Goal: Task Accomplishment & Management: Manage account settings

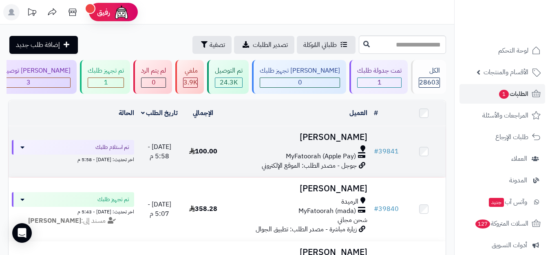
click at [247, 161] on div "MyFatoorah (Apple Pay)" at bounding box center [297, 156] width 139 height 9
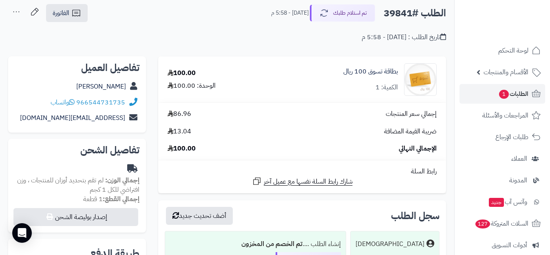
scroll to position [41, 0]
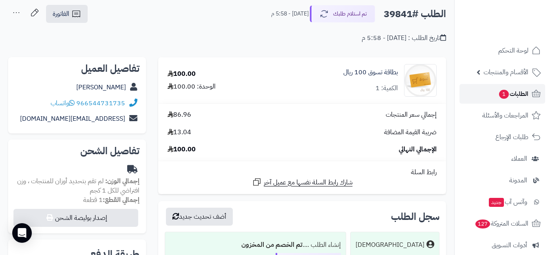
click at [519, 92] on span "الطلبات 1" at bounding box center [513, 93] width 30 height 11
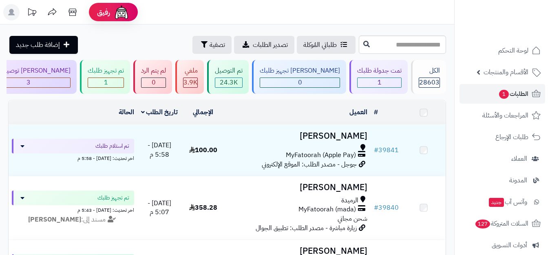
click at [506, 92] on span "1" at bounding box center [504, 94] width 10 height 9
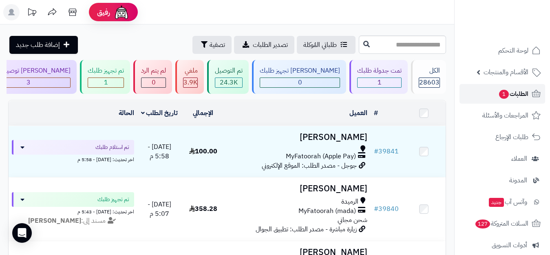
click at [531, 93] on link "الطلبات 1" at bounding box center [502, 94] width 86 height 20
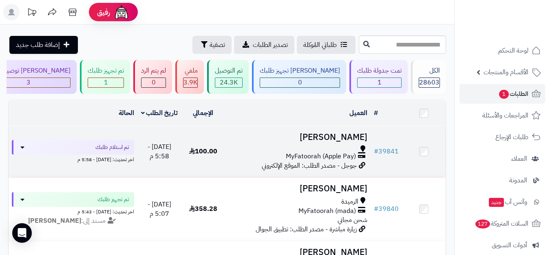
click at [263, 149] on td "ibrahim mu MyFatoorah (Apple Pay) جوجل - مصدر الطلب: الموقع الإلكتروني" at bounding box center [298, 151] width 146 height 51
click at [266, 142] on h3 "ibrahim mu" at bounding box center [297, 136] width 139 height 9
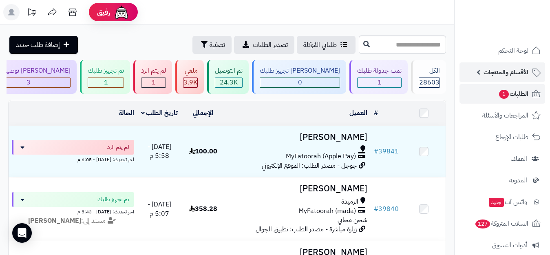
click at [523, 66] on link "الأقسام والمنتجات" at bounding box center [502, 72] width 86 height 20
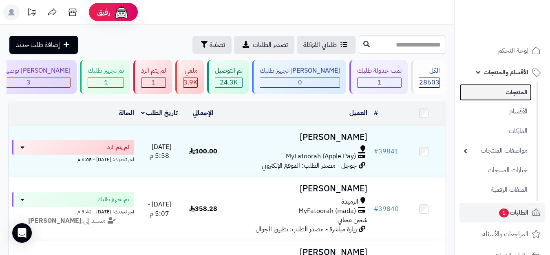
click at [512, 87] on link "المنتجات" at bounding box center [495, 92] width 72 height 17
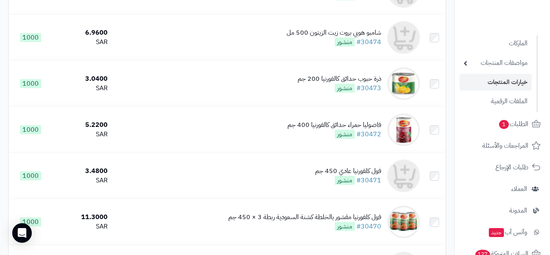
scroll to position [41, 0]
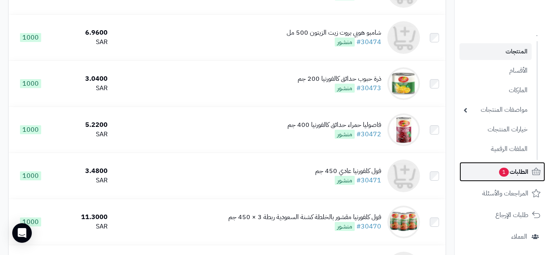
click at [513, 166] on span "الطلبات 1" at bounding box center [513, 171] width 30 height 11
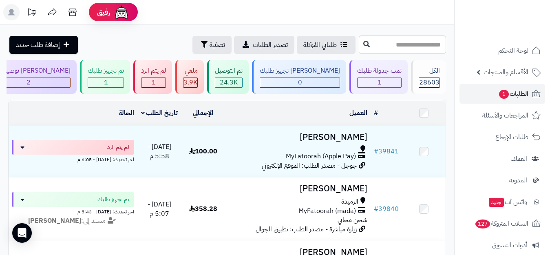
click at [11, 15] on icon at bounding box center [11, 12] width 16 height 16
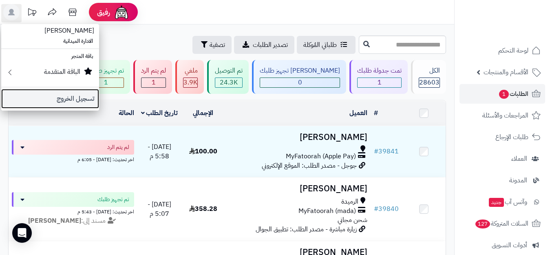
click at [55, 98] on link "تسجيل الخروج" at bounding box center [50, 99] width 98 height 20
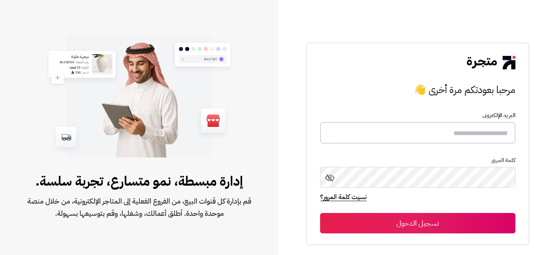
click at [458, 133] on input "text" at bounding box center [417, 133] width 195 height 22
type input "******"
click at [320, 213] on button "تسجيل الدخول" at bounding box center [417, 223] width 195 height 20
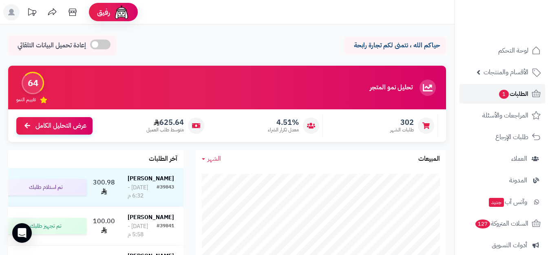
click at [516, 98] on span "الطلبات 1" at bounding box center [513, 93] width 30 height 11
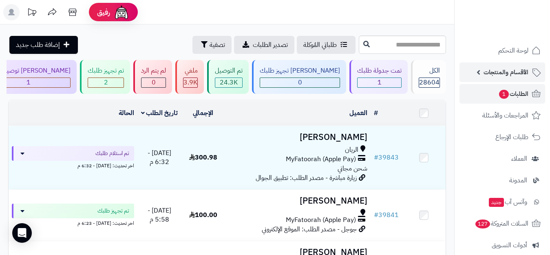
click at [507, 70] on span "الأقسام والمنتجات" at bounding box center [505, 71] width 45 height 11
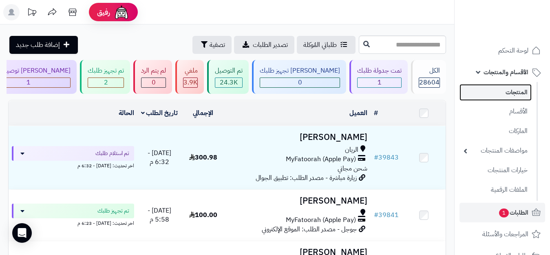
click at [506, 94] on link "المنتجات" at bounding box center [495, 92] width 72 height 17
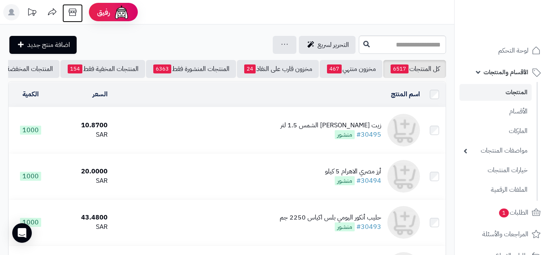
click at [69, 14] on icon at bounding box center [72, 12] width 8 height 7
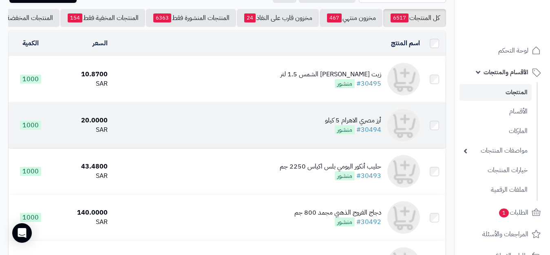
scroll to position [122, 0]
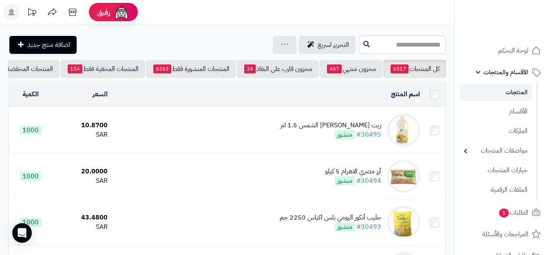
scroll to position [122, 0]
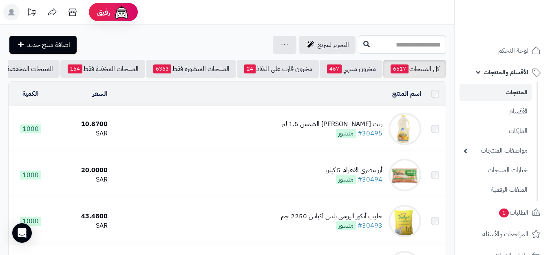
scroll to position [122, 0]
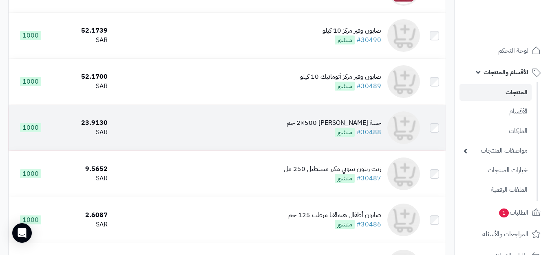
scroll to position [325, 0]
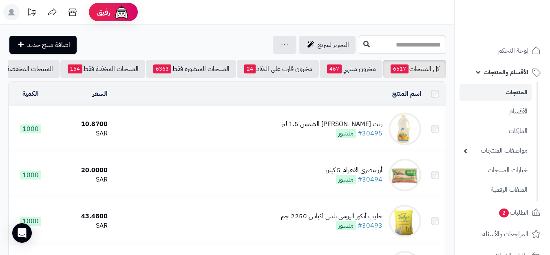
scroll to position [325, 0]
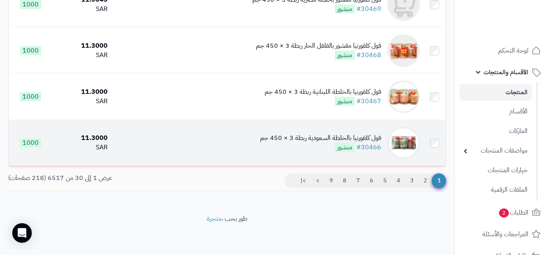
scroll to position [1329, 0]
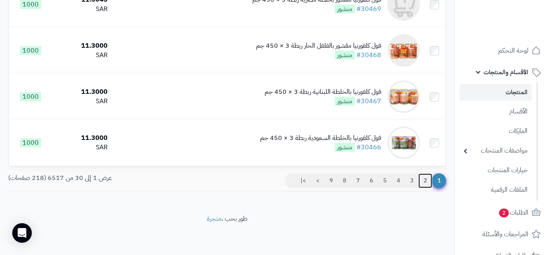
click at [426, 183] on link "2" at bounding box center [425, 180] width 14 height 15
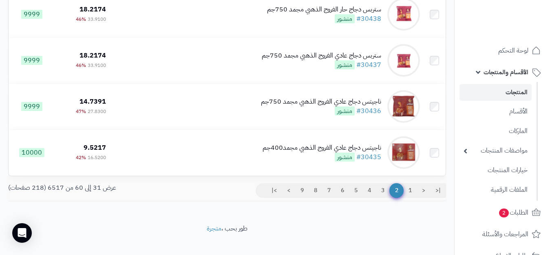
scroll to position [1329, 0]
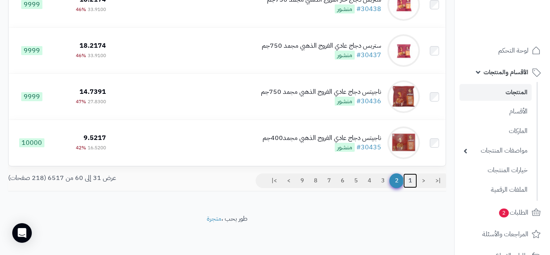
click at [409, 181] on link "1" at bounding box center [410, 180] width 14 height 15
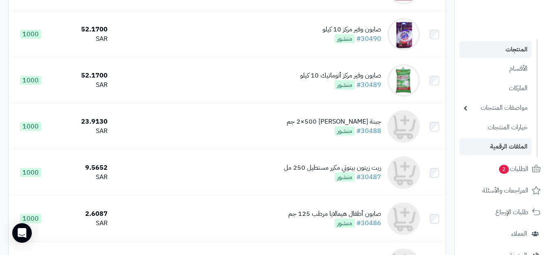
scroll to position [82, 0]
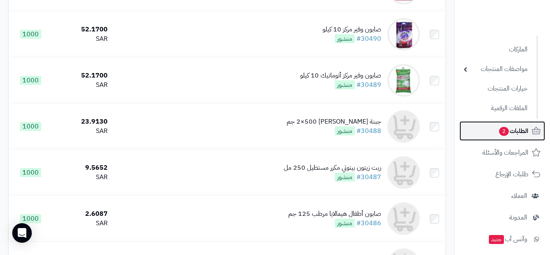
click at [508, 129] on span "الطلبات 2" at bounding box center [513, 130] width 30 height 11
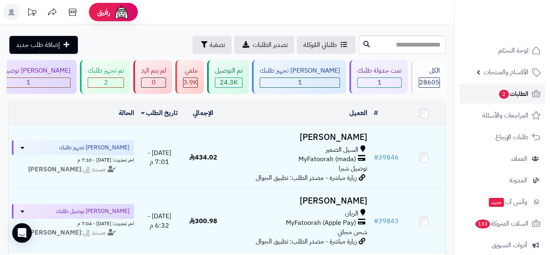
click at [517, 97] on span "الطلبات 2" at bounding box center [513, 93] width 30 height 11
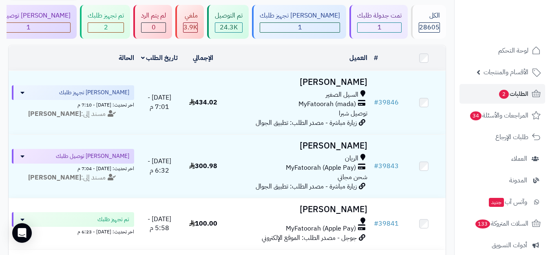
scroll to position [41, 0]
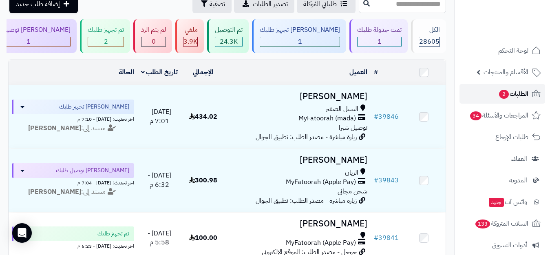
click at [515, 93] on span "الطلبات 2" at bounding box center [513, 93] width 30 height 11
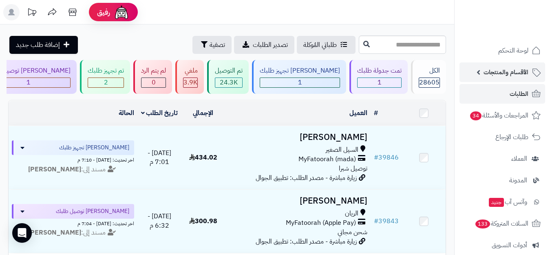
click at [517, 75] on span "الأقسام والمنتجات" at bounding box center [505, 71] width 45 height 11
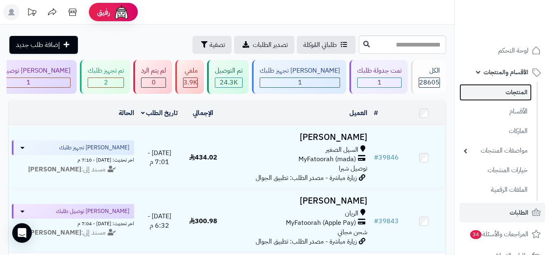
click at [517, 90] on link "المنتجات" at bounding box center [495, 92] width 72 height 17
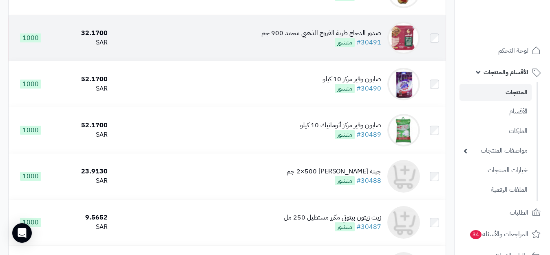
scroll to position [285, 0]
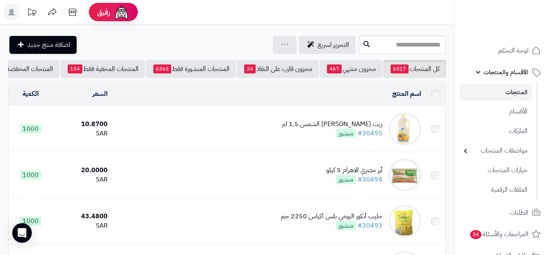
scroll to position [285, 0]
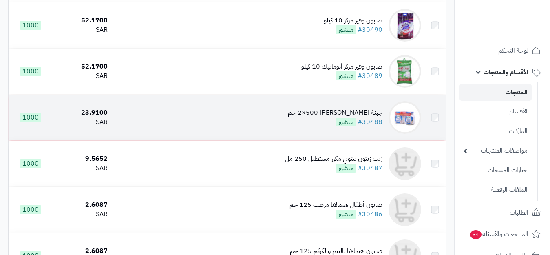
scroll to position [550, 0]
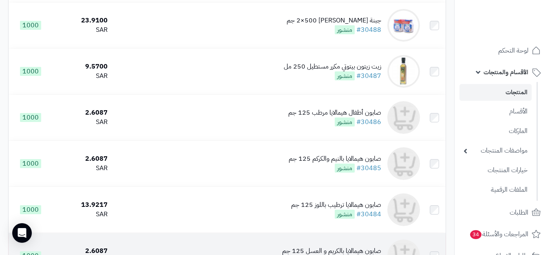
scroll to position [530, 0]
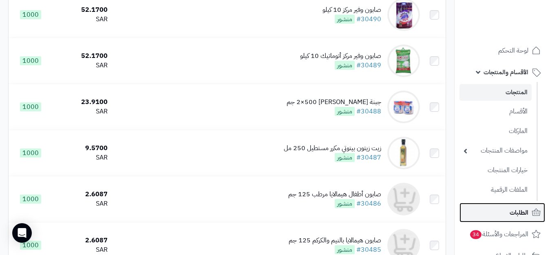
click at [511, 212] on span "الطلبات" at bounding box center [519, 212] width 19 height 11
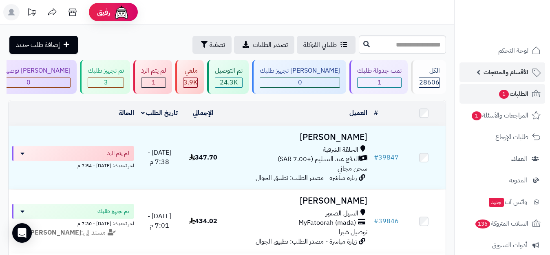
click at [506, 76] on span "الأقسام والمنتجات" at bounding box center [505, 71] width 45 height 11
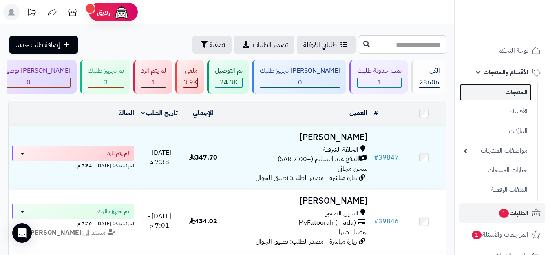
click at [512, 91] on link "المنتجات" at bounding box center [495, 92] width 72 height 17
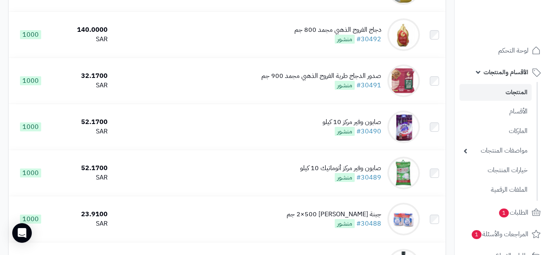
scroll to position [367, 0]
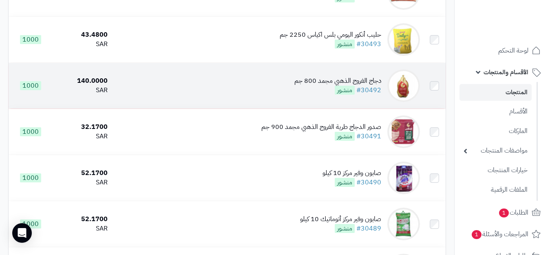
click at [322, 85] on div "دجاج الفروج الذهبي مجمد 800 جم" at bounding box center [337, 80] width 87 height 9
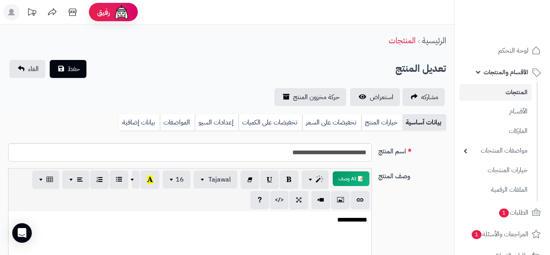
scroll to position [41, 0]
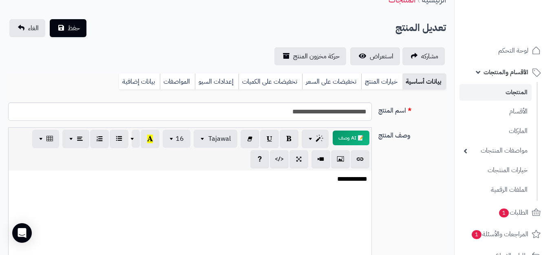
click at [508, 94] on link "المنتجات" at bounding box center [495, 92] width 72 height 17
